Goal: Task Accomplishment & Management: Use online tool/utility

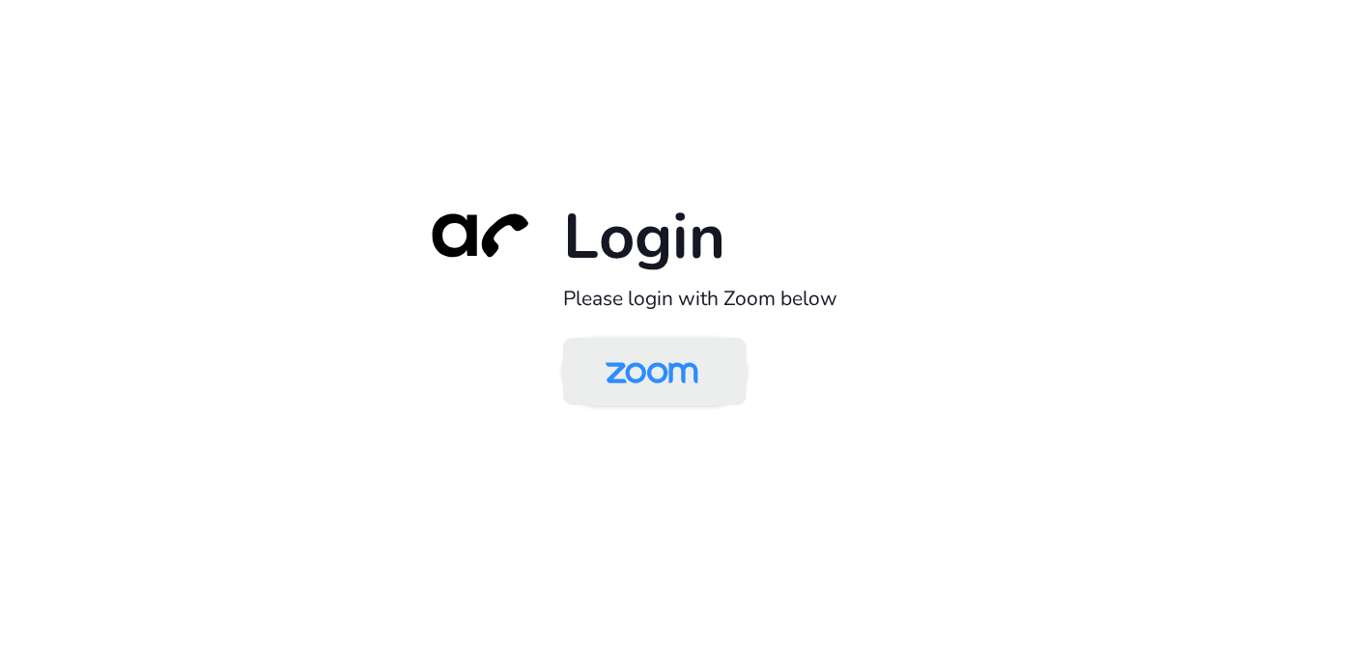
click at [677, 383] on img at bounding box center [651, 373] width 133 height 63
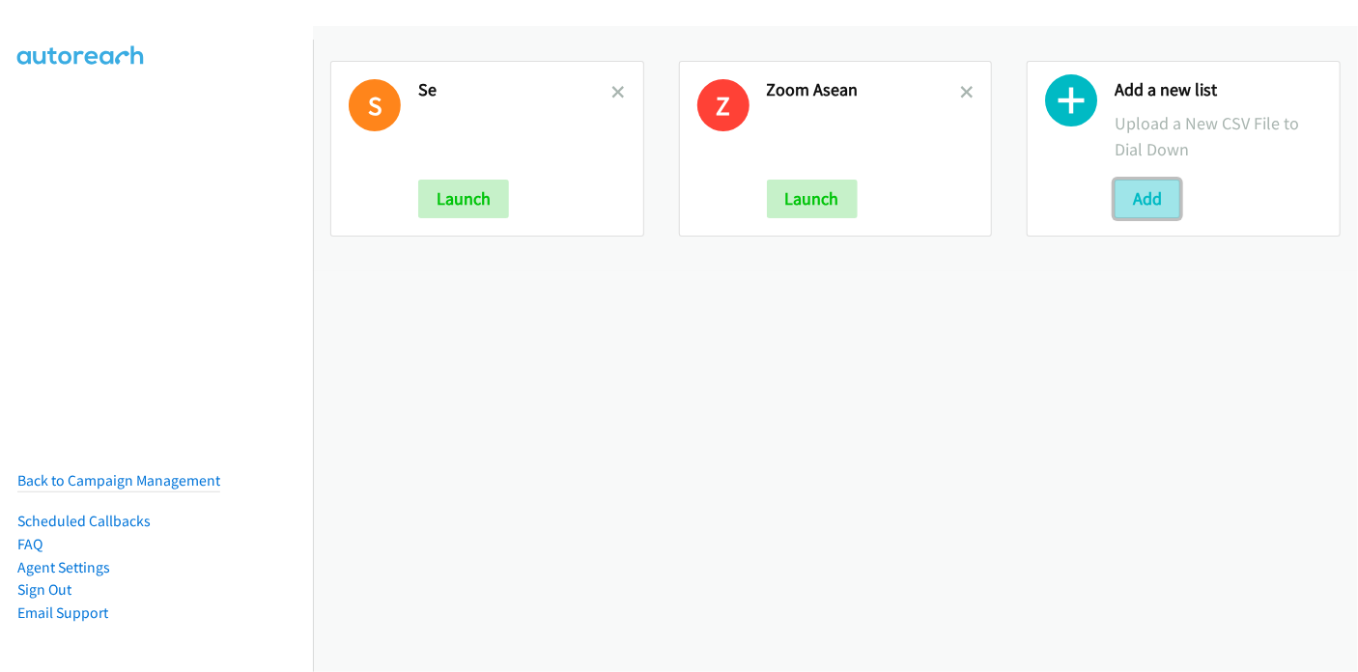
click at [1139, 191] on button "Add" at bounding box center [1148, 199] width 66 height 39
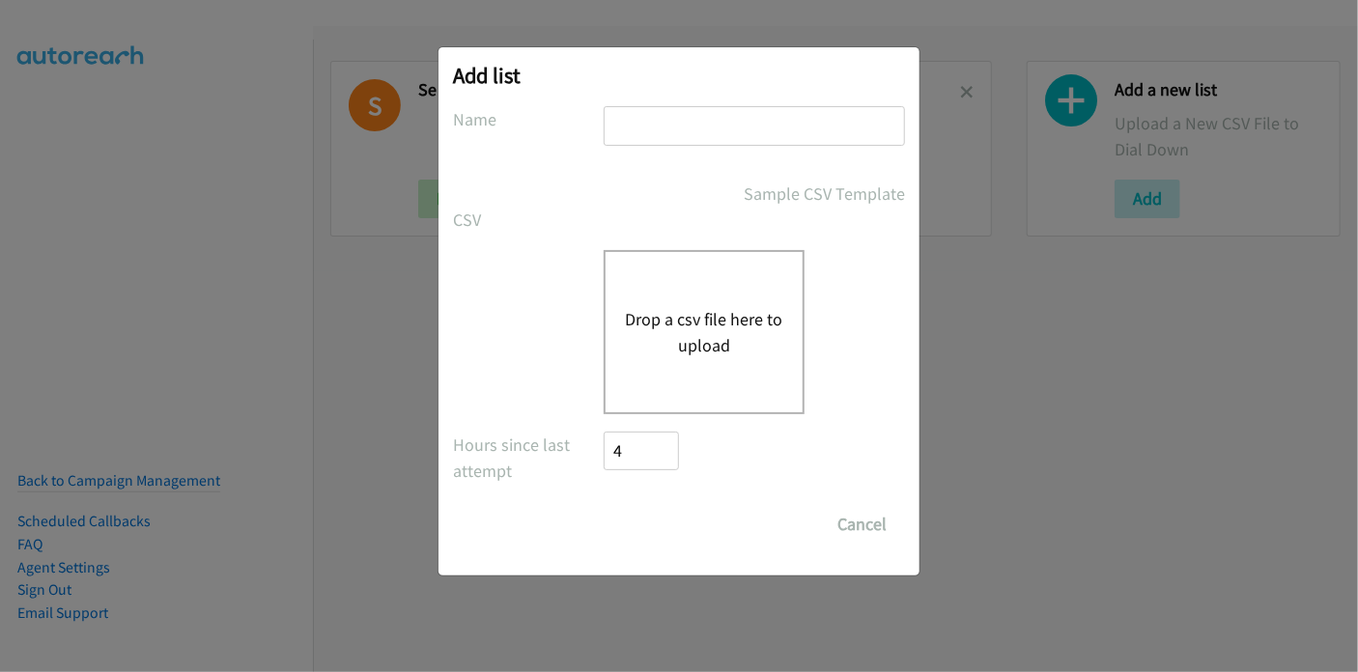
click at [705, 111] on input "text" at bounding box center [754, 126] width 301 height 40
type input "Pulse SE"
click at [682, 325] on button "Drop a csv file here to upload" at bounding box center [704, 332] width 158 height 52
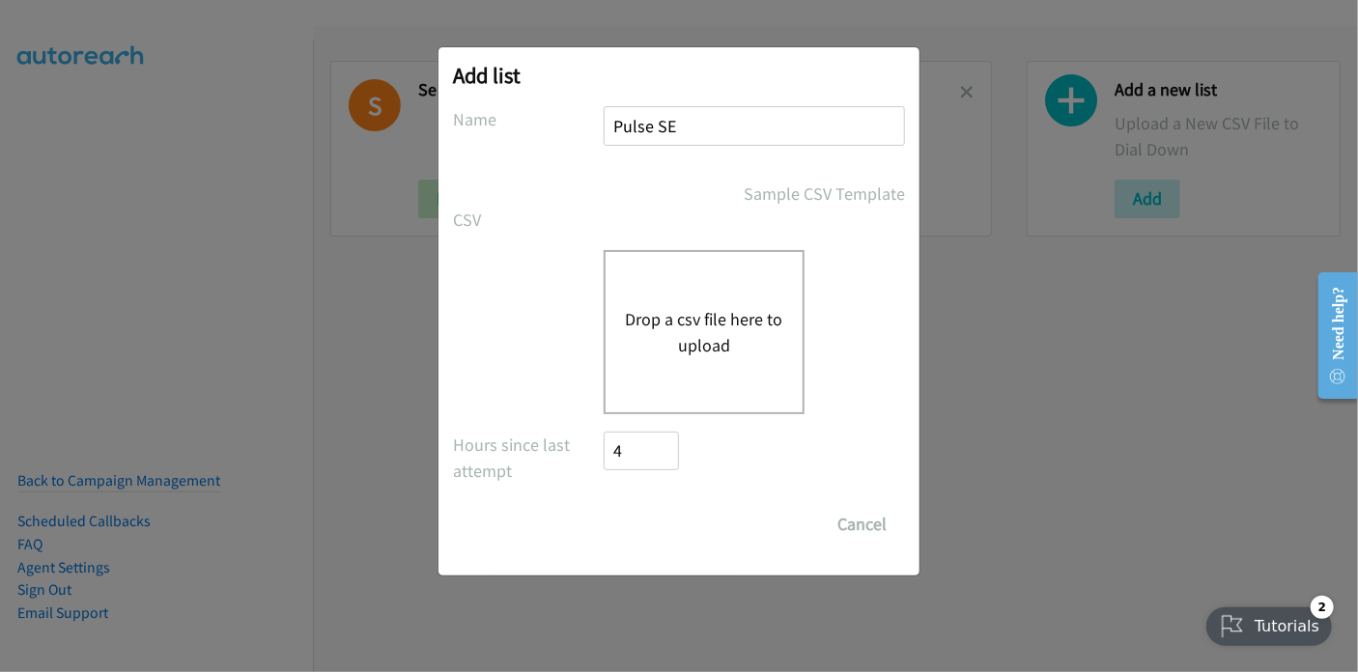
click at [81, 199] on div "Add list No phone fields were returned for that Report or List View Please uplo…" at bounding box center [679, 344] width 1358 height 655
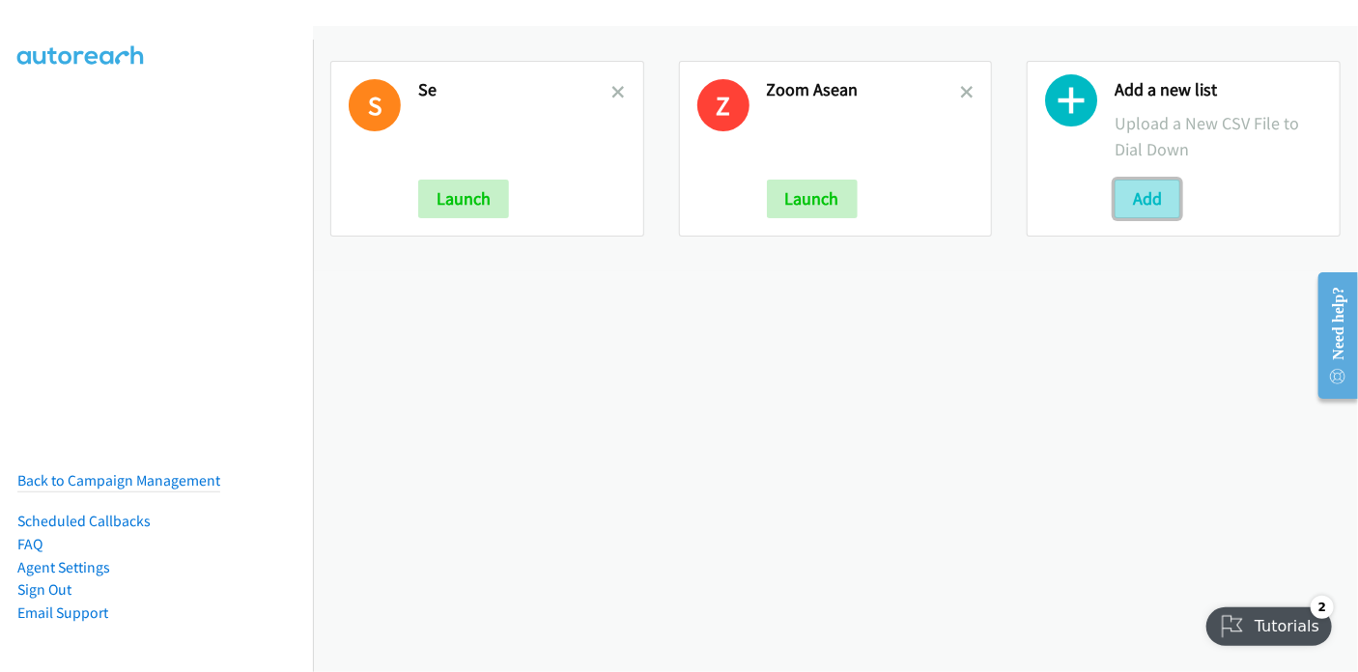
click at [1124, 204] on button "Add" at bounding box center [1148, 199] width 66 height 39
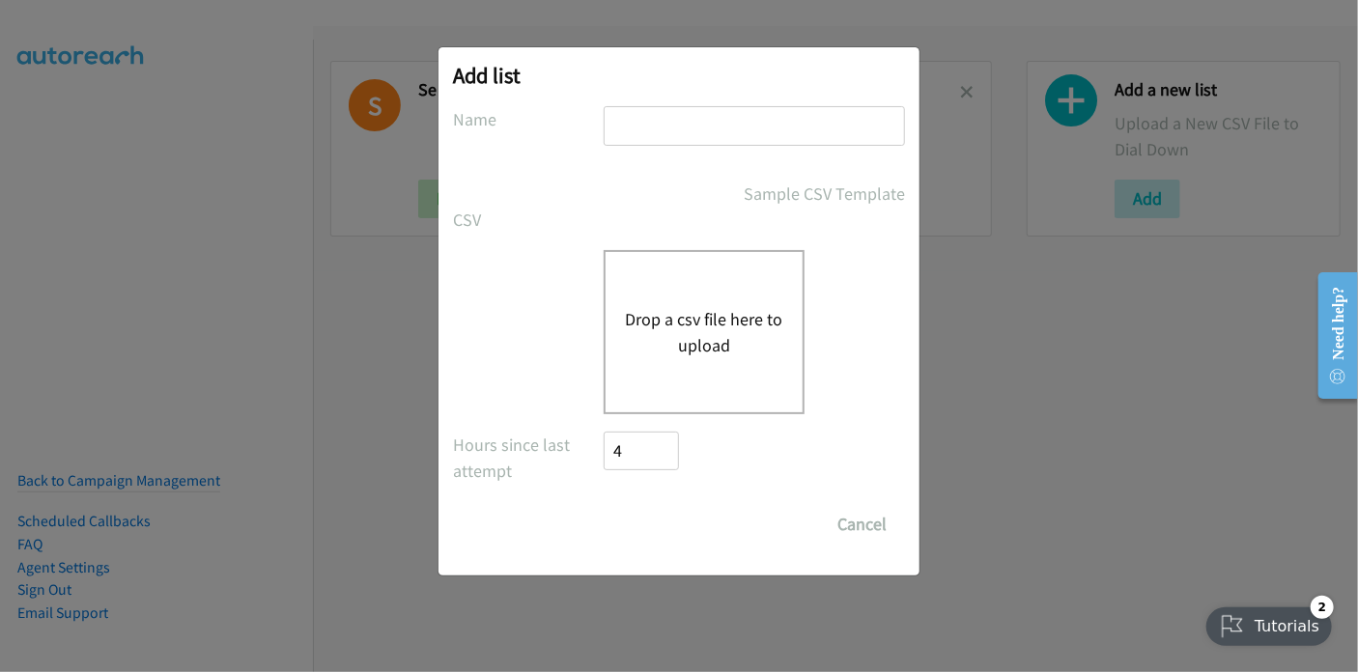
click at [645, 120] on input "text" at bounding box center [754, 126] width 301 height 40
type input "Pulse SE"
click at [662, 331] on button "Drop a csv file here to upload" at bounding box center [704, 332] width 158 height 52
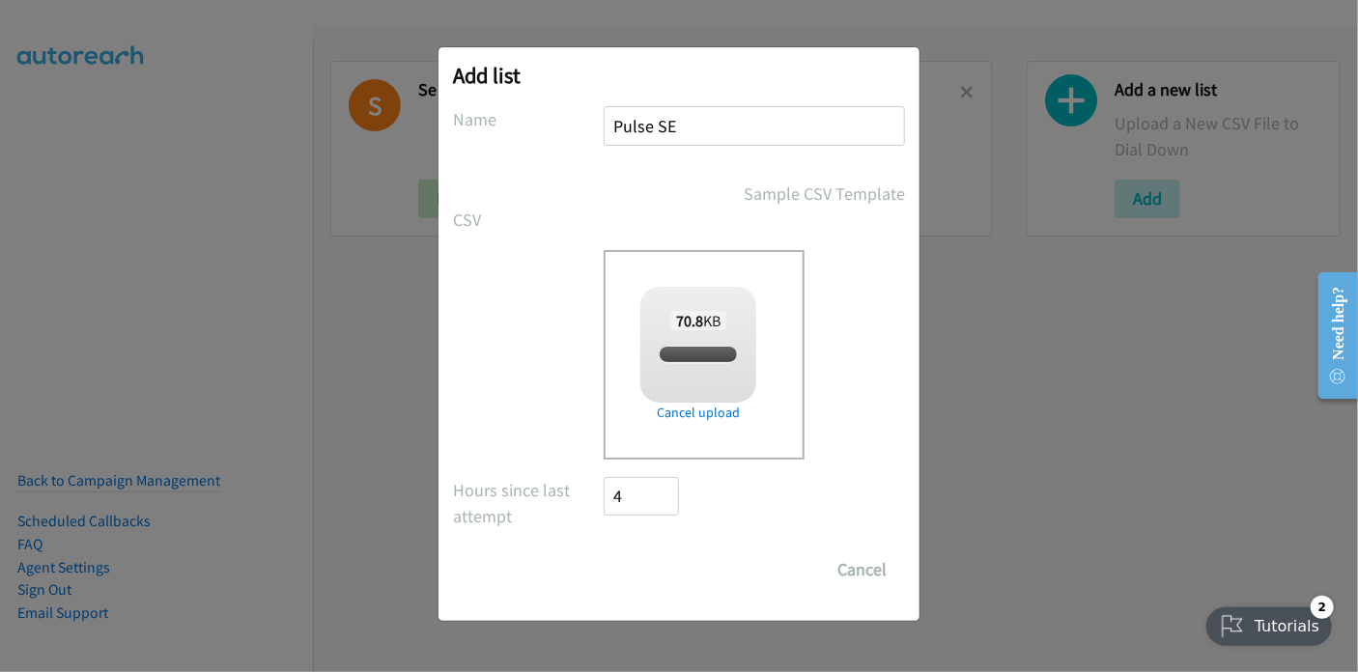
checkbox input "true"
click at [666, 577] on input "Save List" at bounding box center [654, 570] width 101 height 39
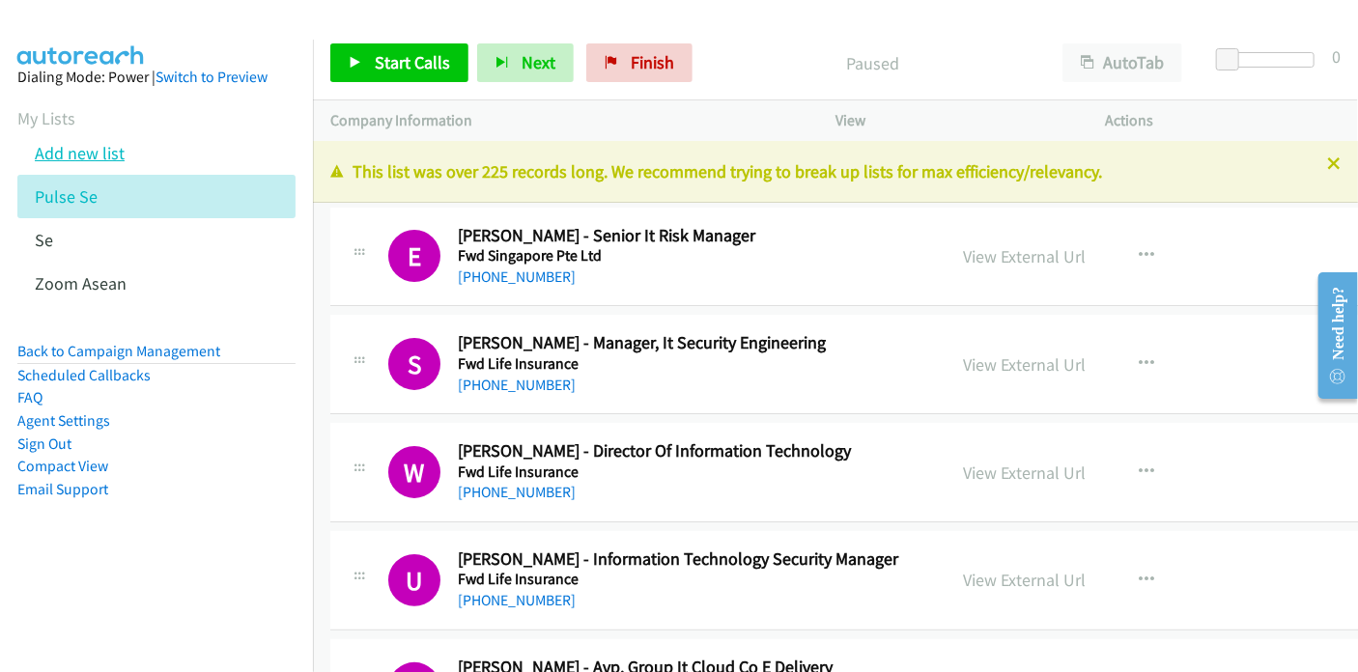
click at [104, 154] on link "Add new list" at bounding box center [80, 153] width 90 height 22
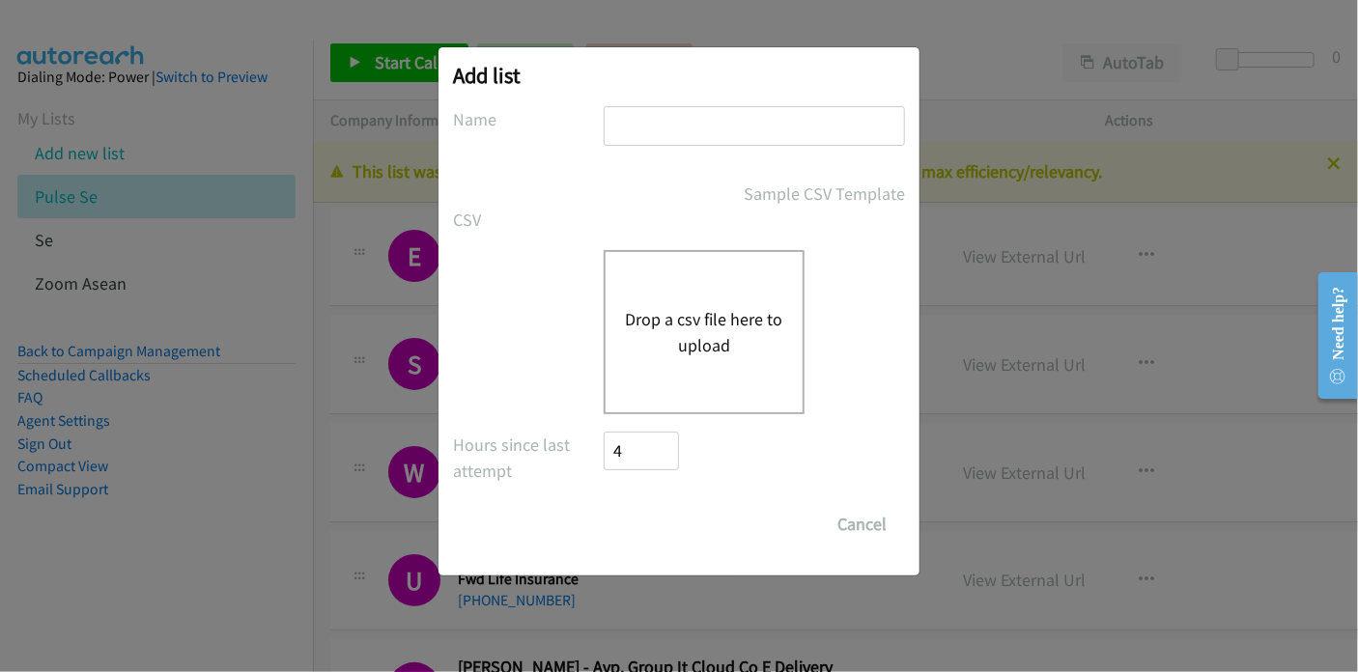
click at [653, 120] on input "text" at bounding box center [754, 126] width 301 height 40
type input "Pulse SE"
click at [717, 316] on button "Drop a csv file here to upload" at bounding box center [704, 332] width 158 height 52
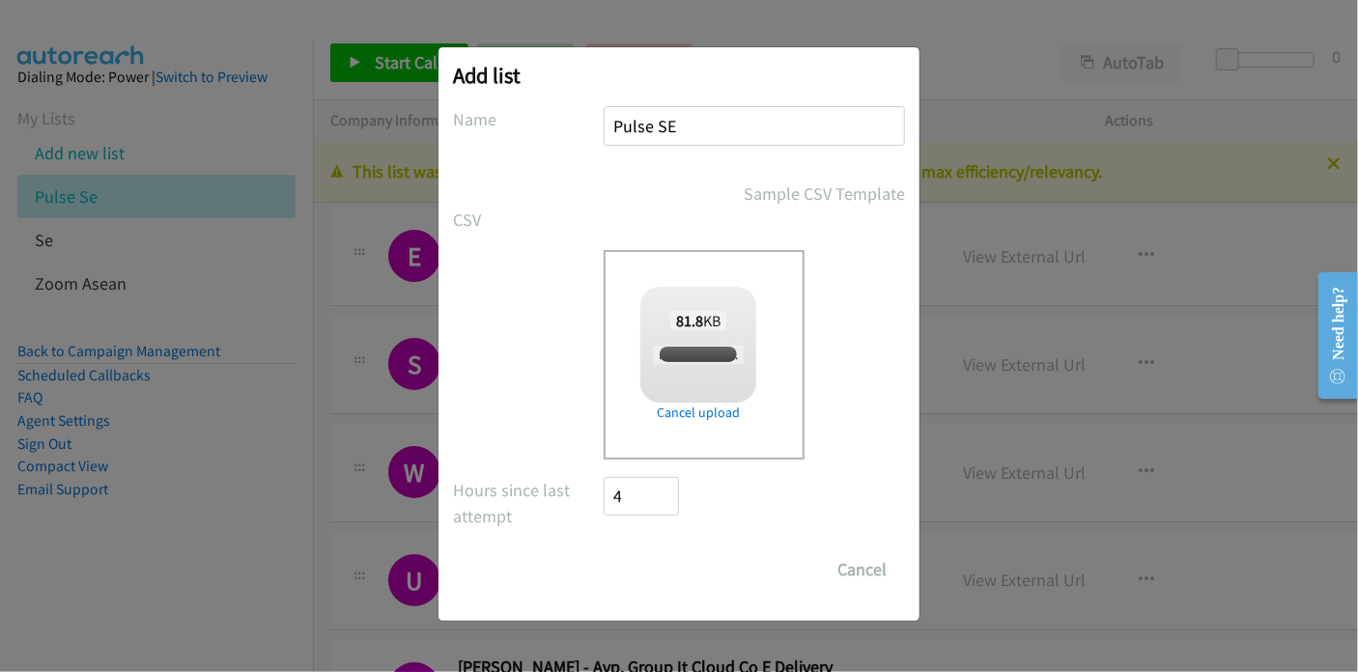
checkbox input "true"
click at [665, 571] on input "Save List" at bounding box center [654, 570] width 101 height 39
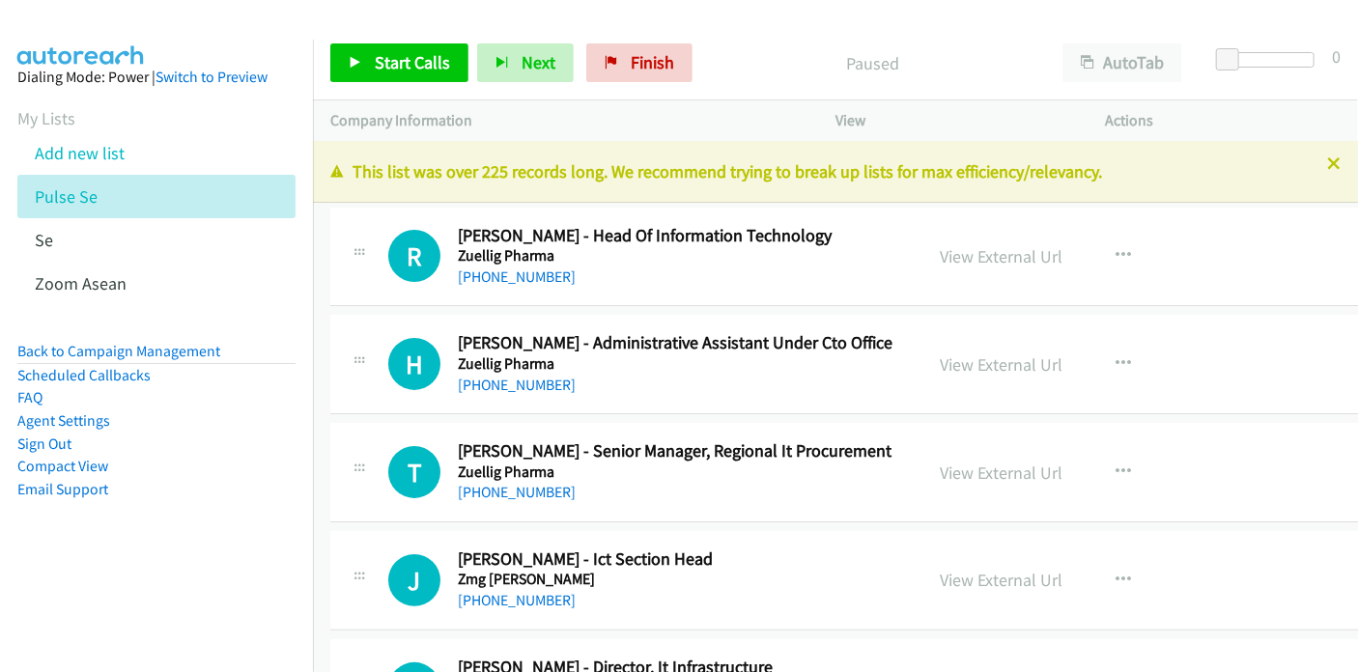
click at [176, 525] on aside "Dialing Mode: Power | Switch to Preview My Lists Add new list Pulse Se Se Zoom …" at bounding box center [156, 314] width 313 height 549
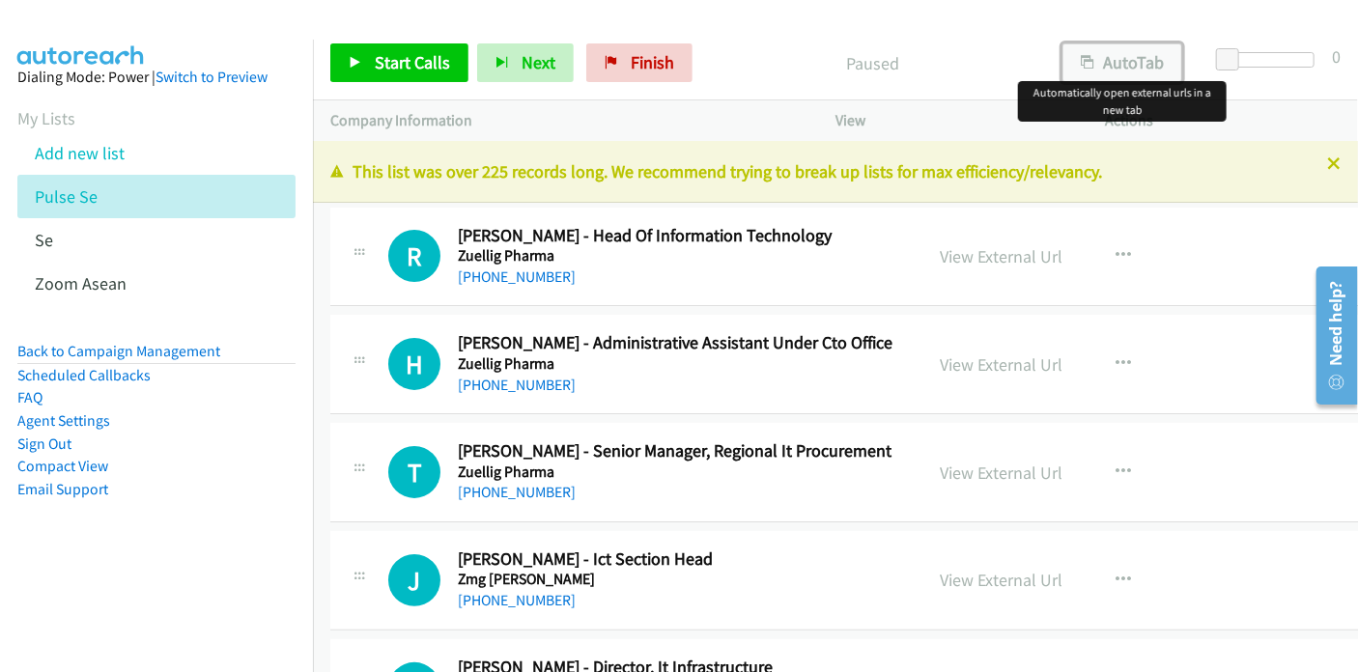
click at [1125, 61] on button "AutoTab" at bounding box center [1123, 62] width 120 height 39
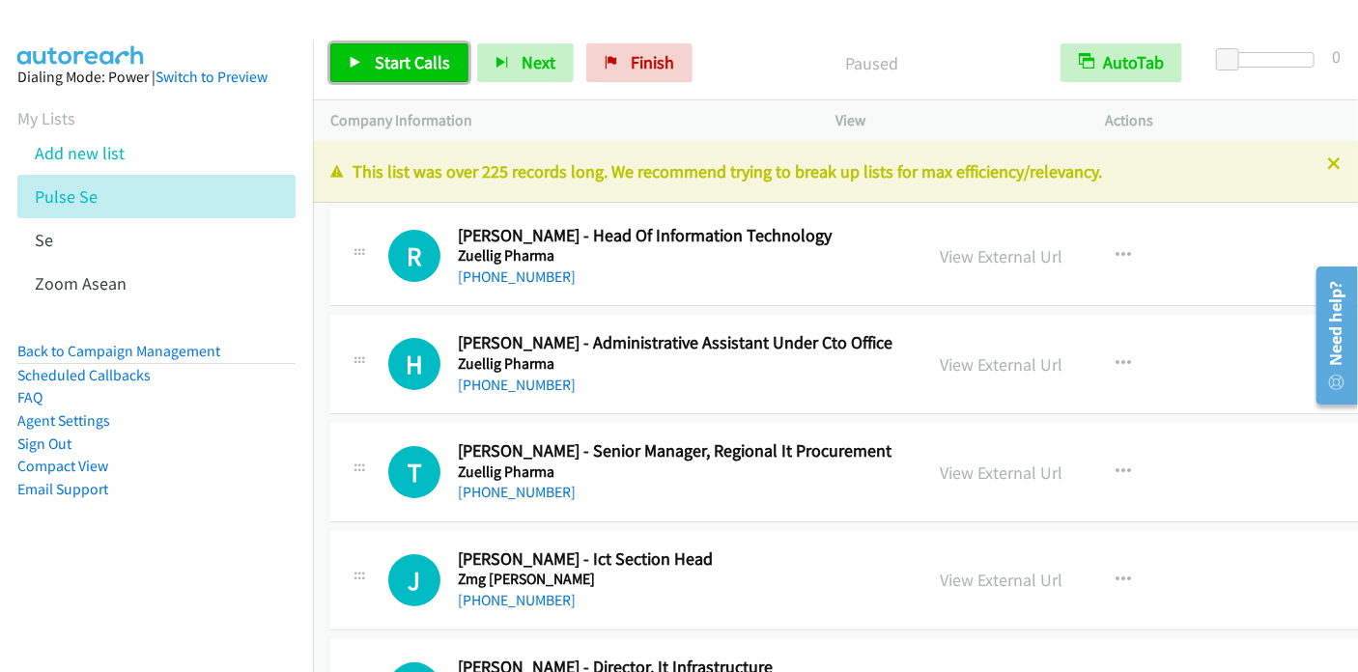
click at [413, 61] on span "Start Calls" at bounding box center [412, 62] width 75 height 22
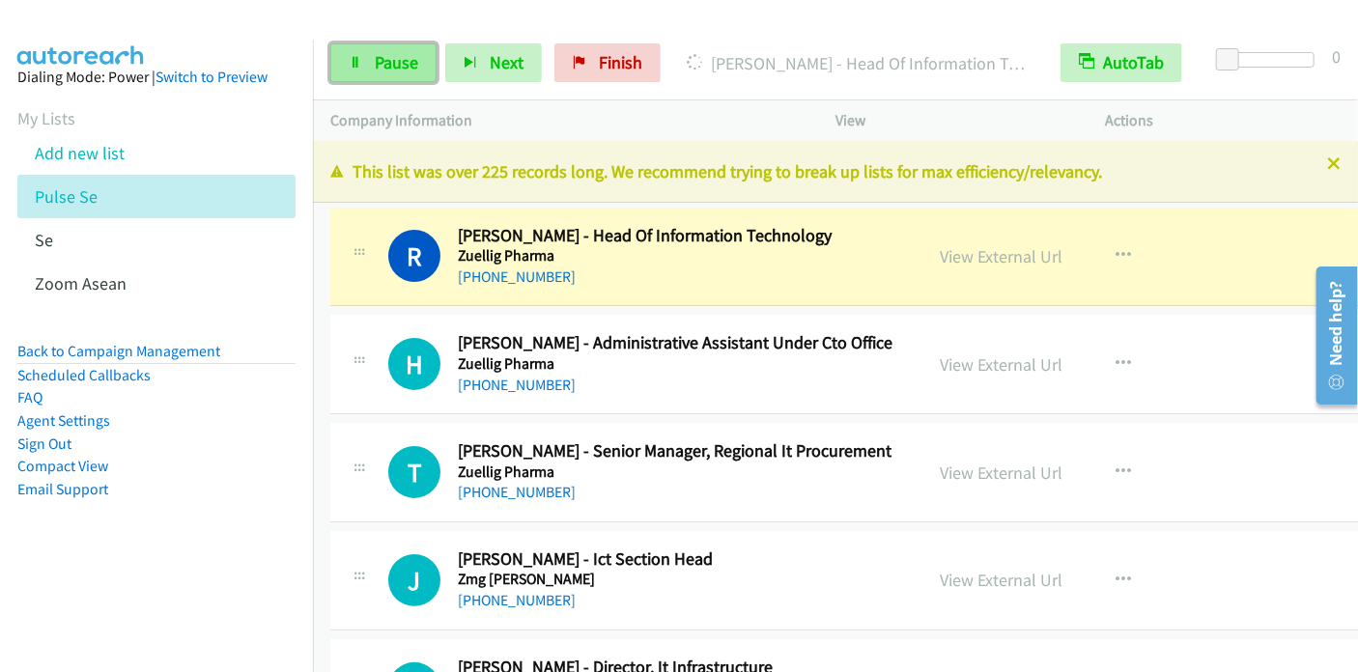
drag, startPoint x: 405, startPoint y: 61, endPoint x: 420, endPoint y: 48, distance: 19.9
click at [405, 61] on span "Pause" at bounding box center [396, 62] width 43 height 22
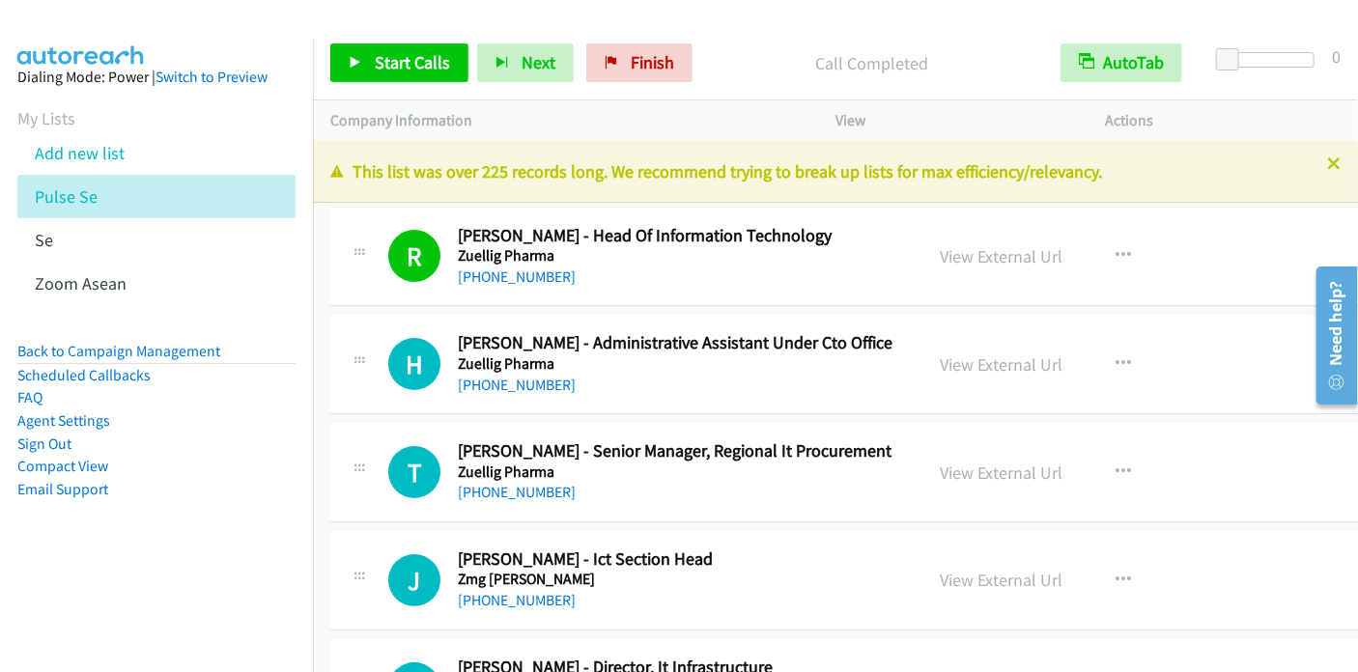
click at [200, 553] on aside "Dialing Mode: Power | Switch to Preview My Lists Add new list Pulse Se Se Zoom …" at bounding box center [156, 314] width 313 height 549
